Goal: Transaction & Acquisition: Purchase product/service

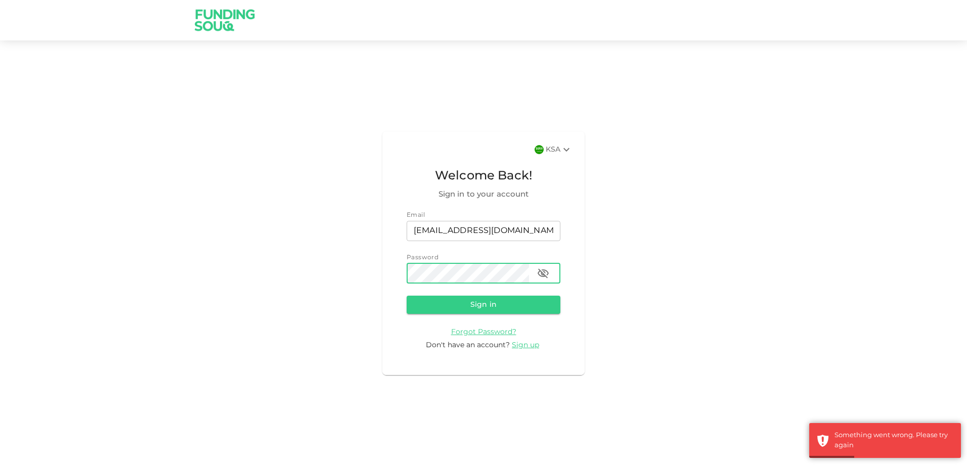
click at [546, 273] on icon "button" at bounding box center [543, 274] width 12 height 12
click at [510, 304] on button "Sign in" at bounding box center [484, 305] width 154 height 18
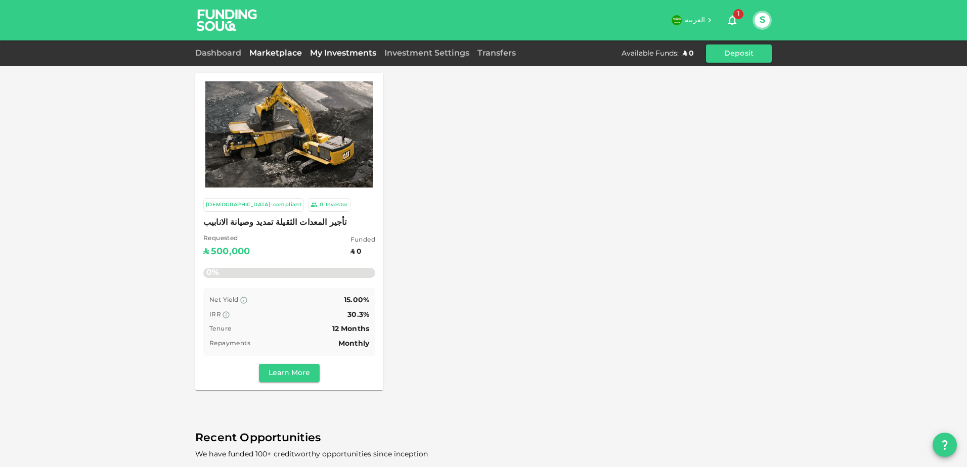
click at [361, 53] on link "My Investments" at bounding box center [343, 54] width 74 height 8
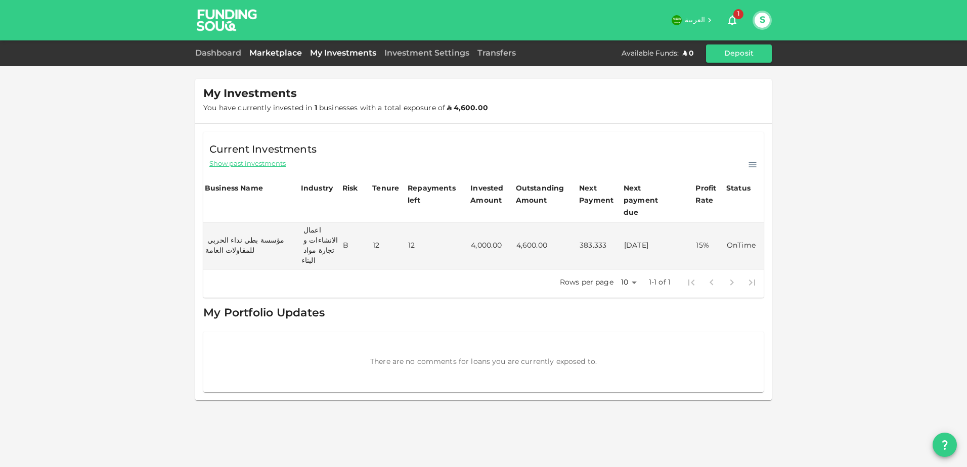
click at [281, 53] on link "Marketplace" at bounding box center [275, 54] width 61 height 8
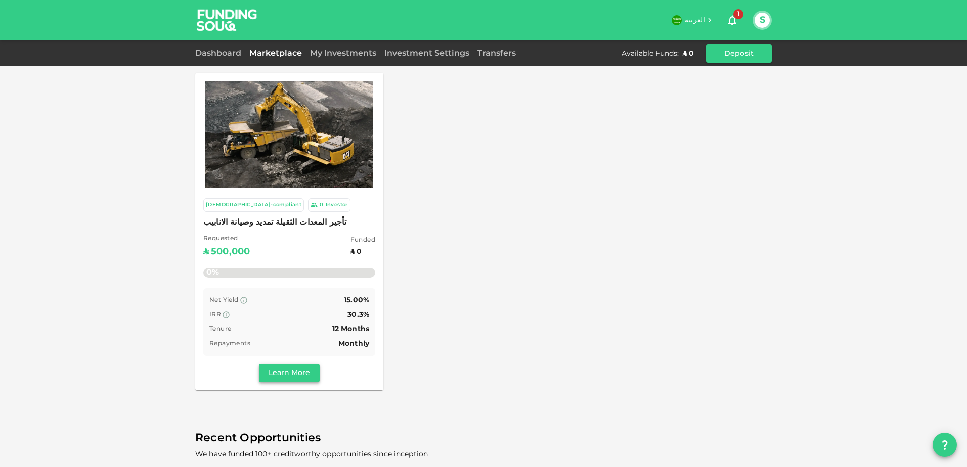
click at [307, 368] on button "Learn More" at bounding box center [289, 373] width 61 height 18
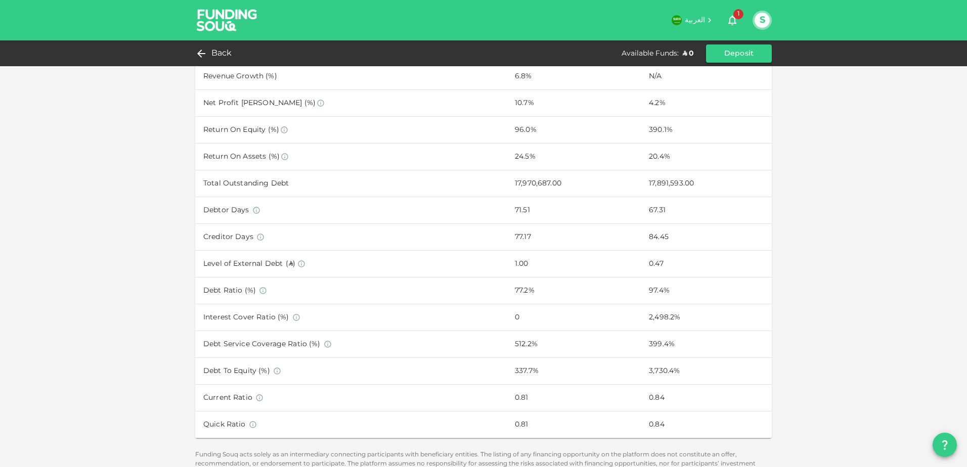
scroll to position [607, 0]
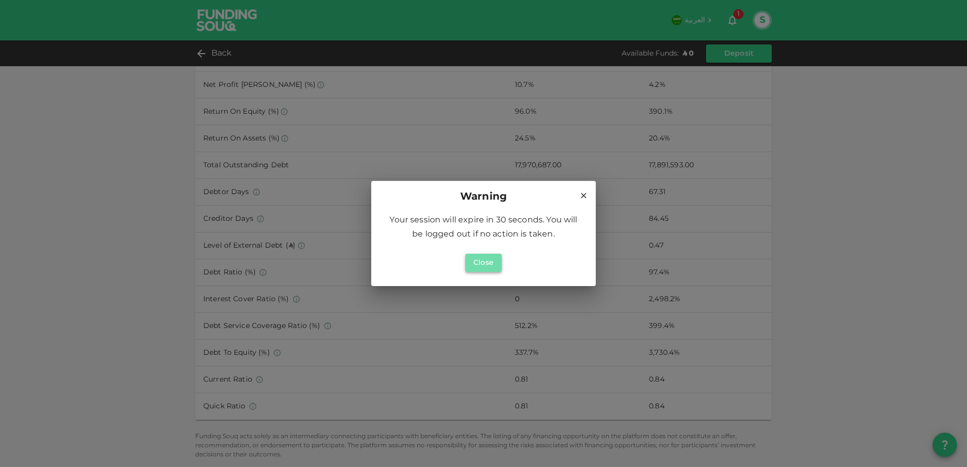
click at [484, 270] on button "Close" at bounding box center [483, 263] width 36 height 18
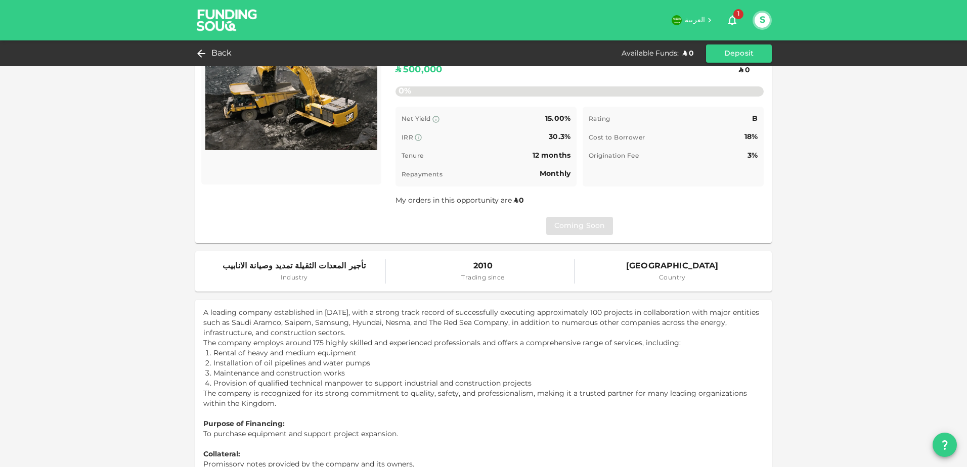
scroll to position [0, 0]
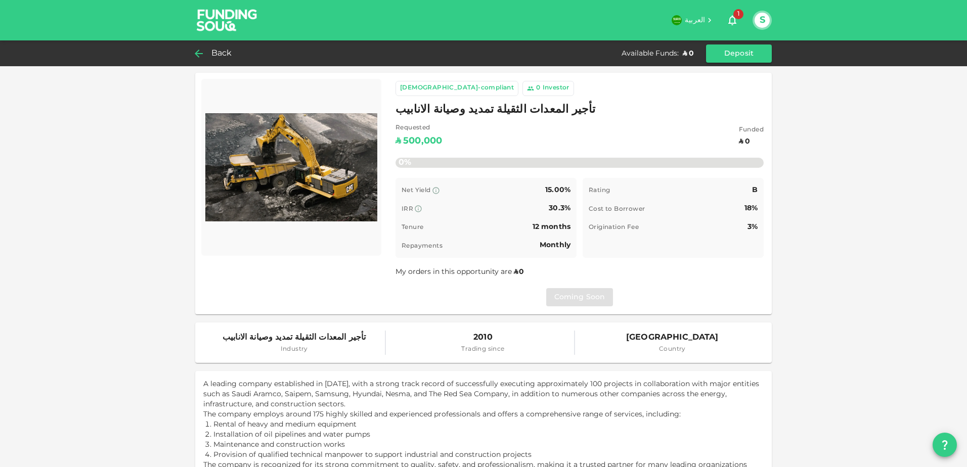
click at [203, 55] on icon at bounding box center [199, 54] width 12 height 12
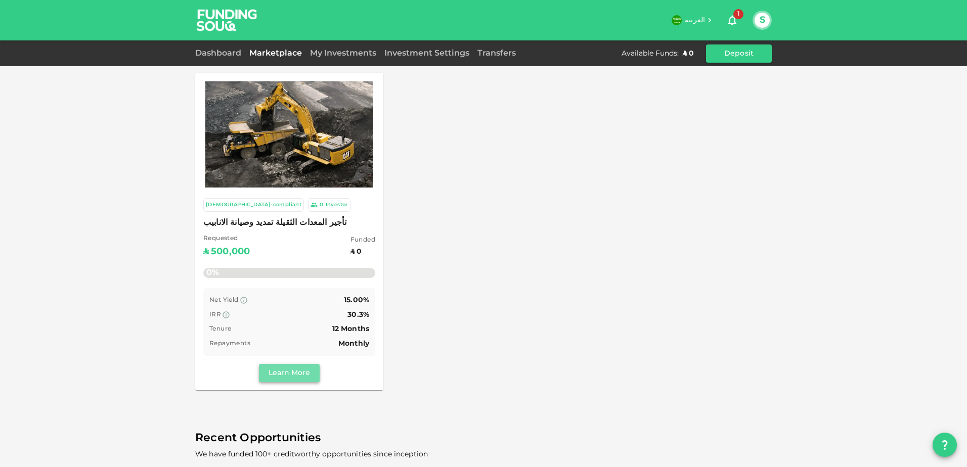
click at [285, 375] on button "Learn More" at bounding box center [289, 373] width 61 height 18
